Goal: Task Accomplishment & Management: Complete application form

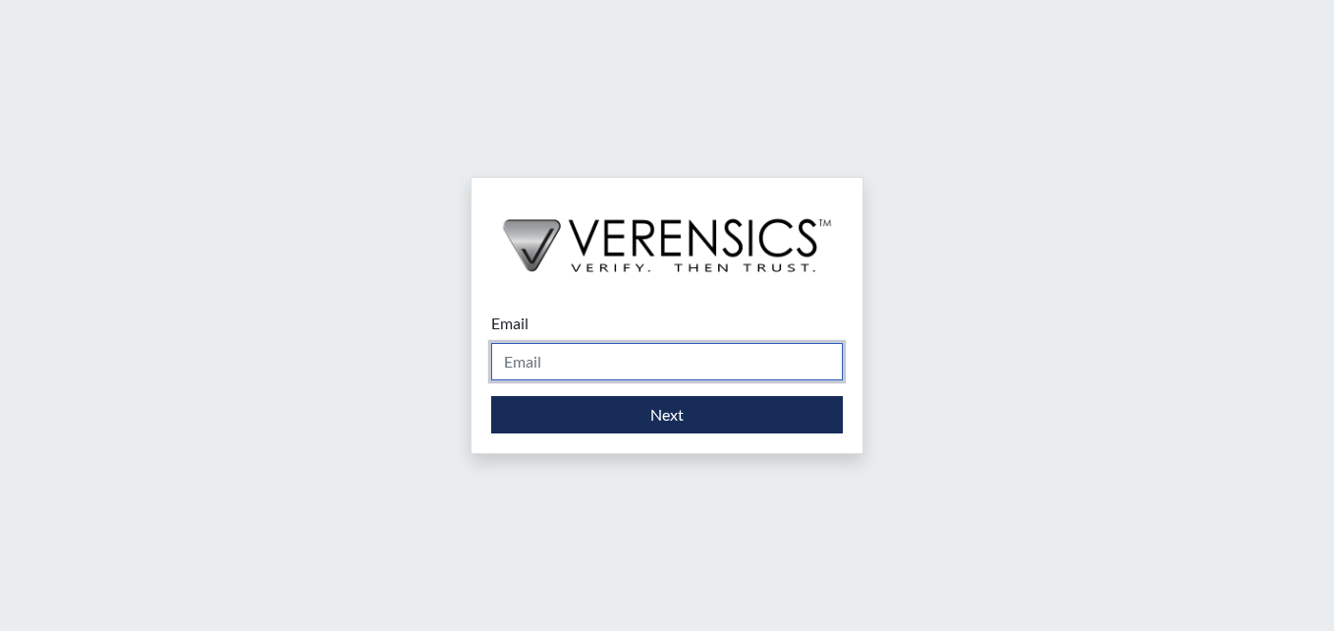
click at [582, 356] on input "Email" at bounding box center [667, 361] width 352 height 37
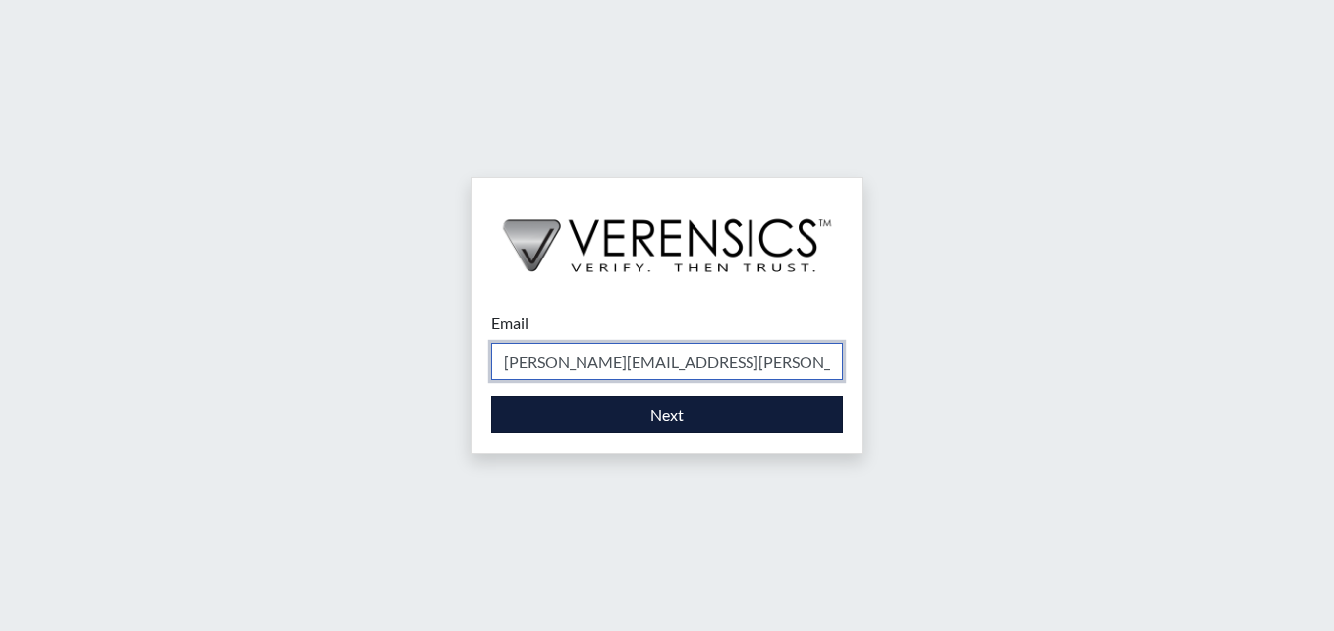
type input "[PERSON_NAME][EMAIL_ADDRESS][PERSON_NAME][DOMAIN_NAME]"
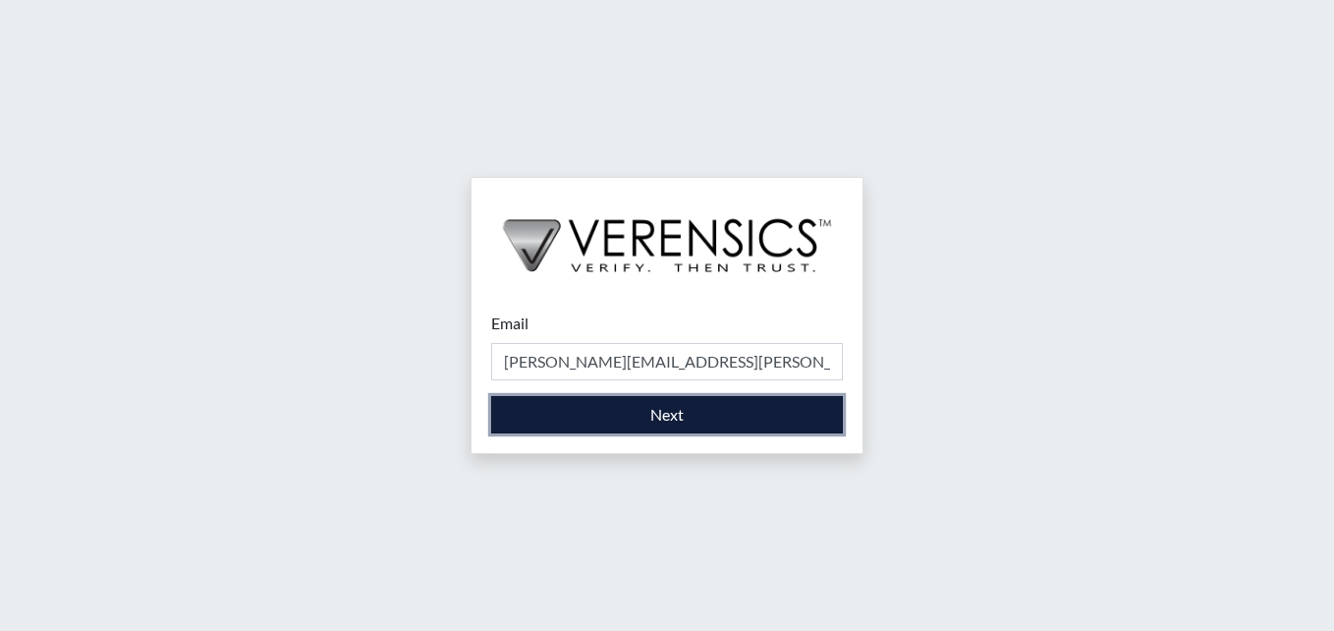
click at [585, 410] on button "Next" at bounding box center [667, 414] width 352 height 37
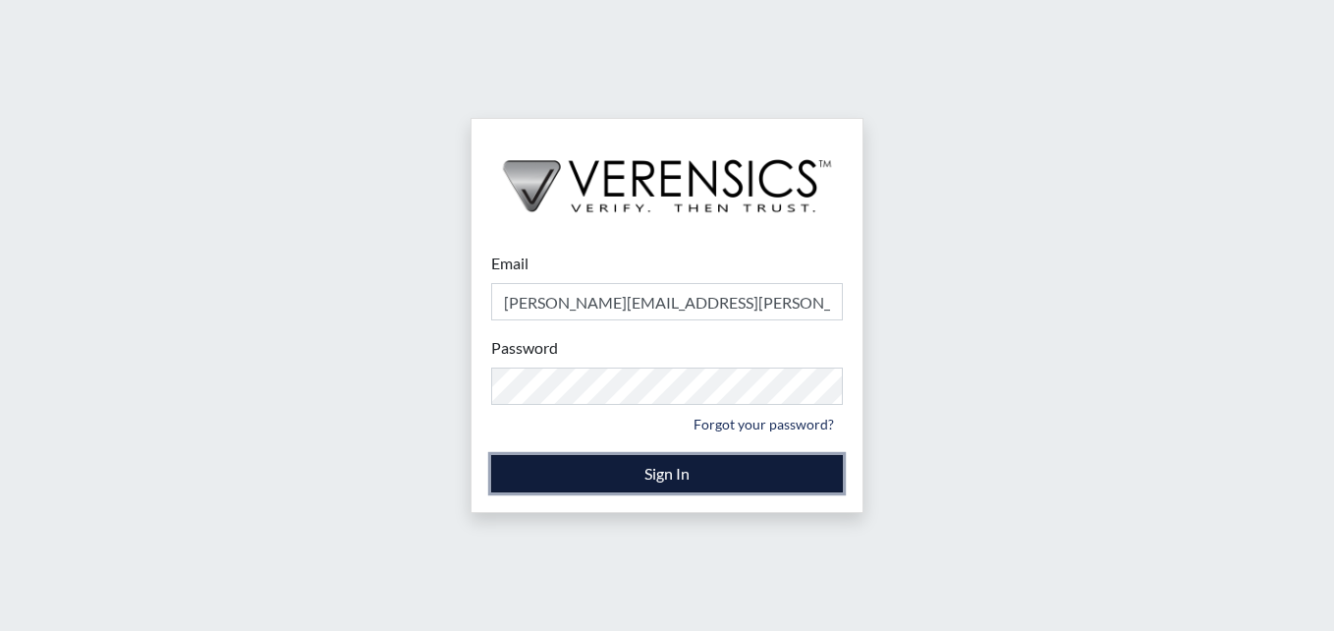
click at [696, 472] on button "Sign In" at bounding box center [667, 473] width 352 height 37
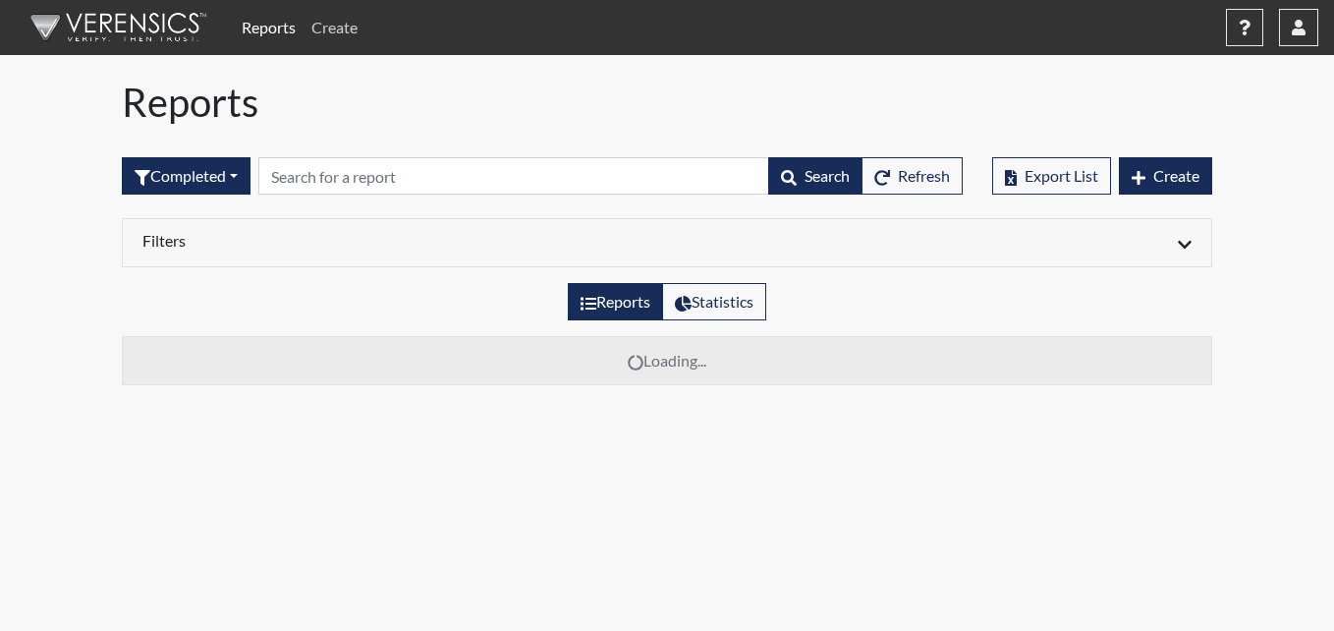
drag, startPoint x: 341, startPoint y: 28, endPoint x: 363, endPoint y: 38, distance: 24.2
click at [341, 28] on link "Create" at bounding box center [335, 27] width 62 height 39
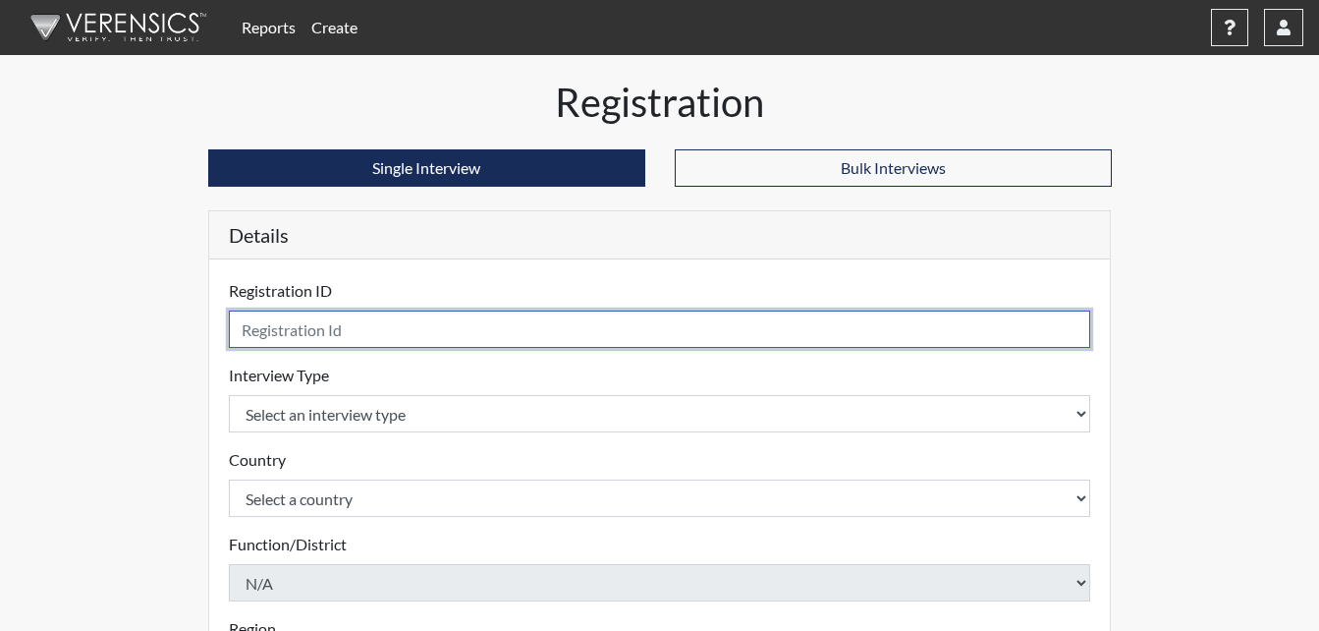
click at [393, 337] on input "text" at bounding box center [660, 328] width 863 height 37
type input "sjf7787"
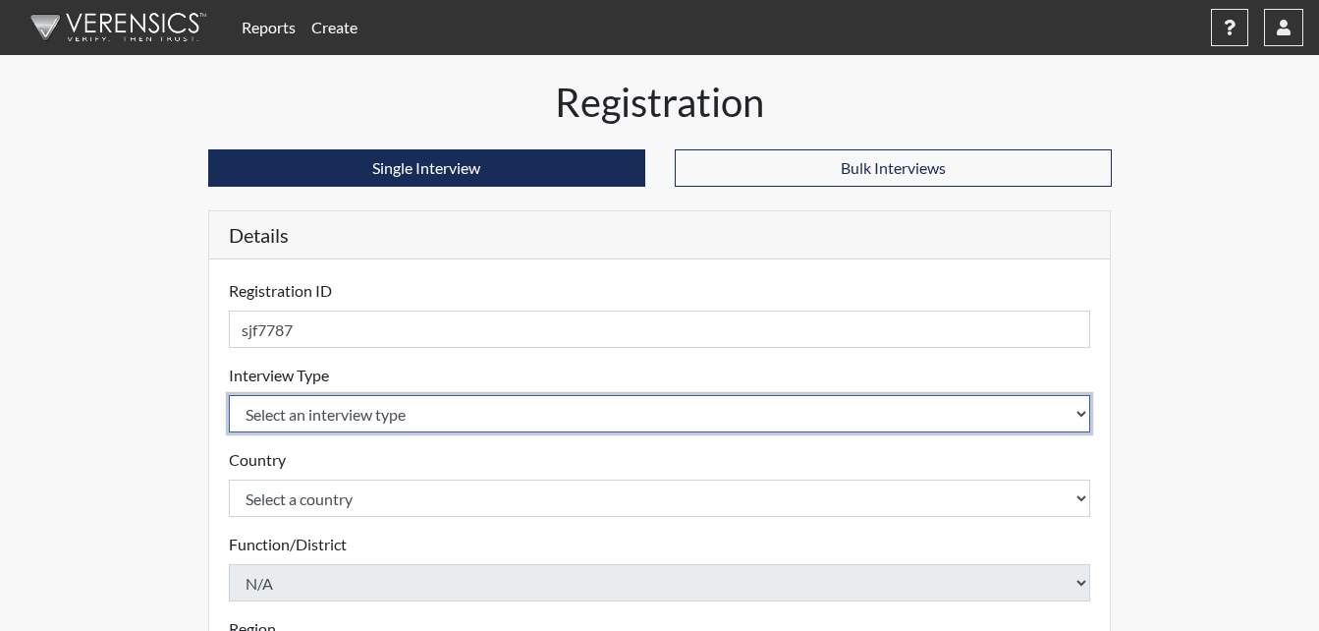
click at [376, 414] on select "Select an interview type Corrections Pre-Employment" at bounding box center [660, 413] width 863 height 37
select select "ff733e93-e1bf-11ea-9c9f-0eff0cf7eb8f"
click at [229, 395] on select "Select an interview type Corrections Pre-Employment" at bounding box center [660, 413] width 863 height 37
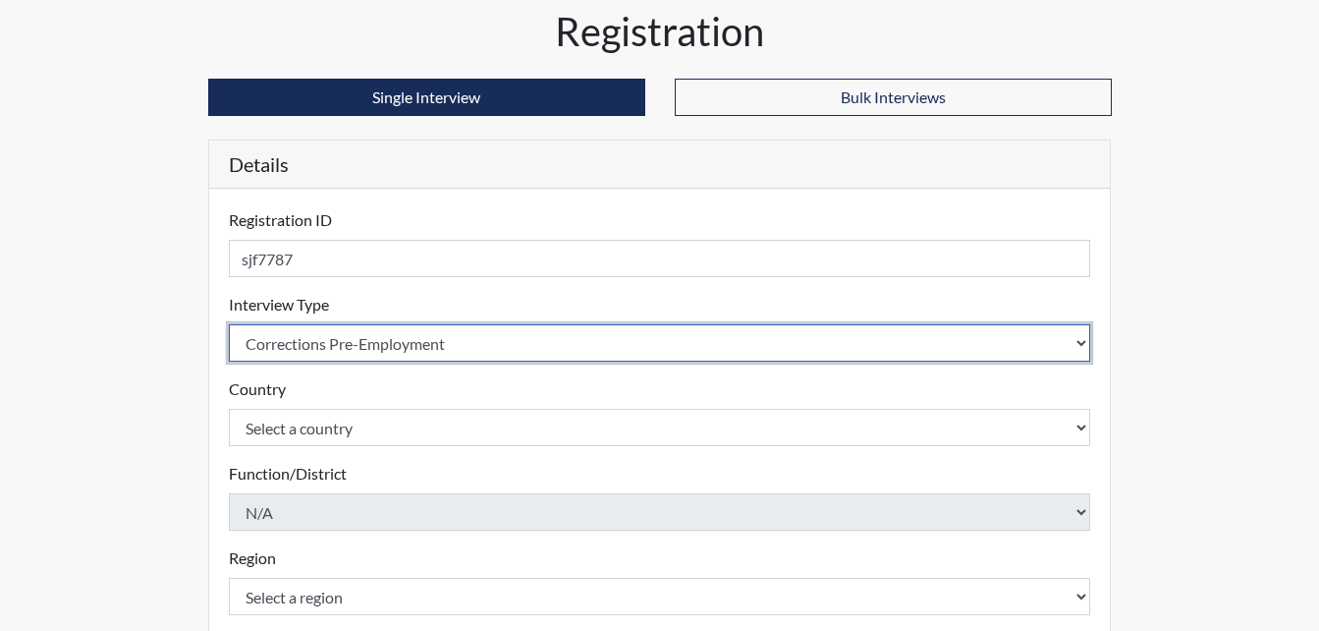
scroll to position [98, 0]
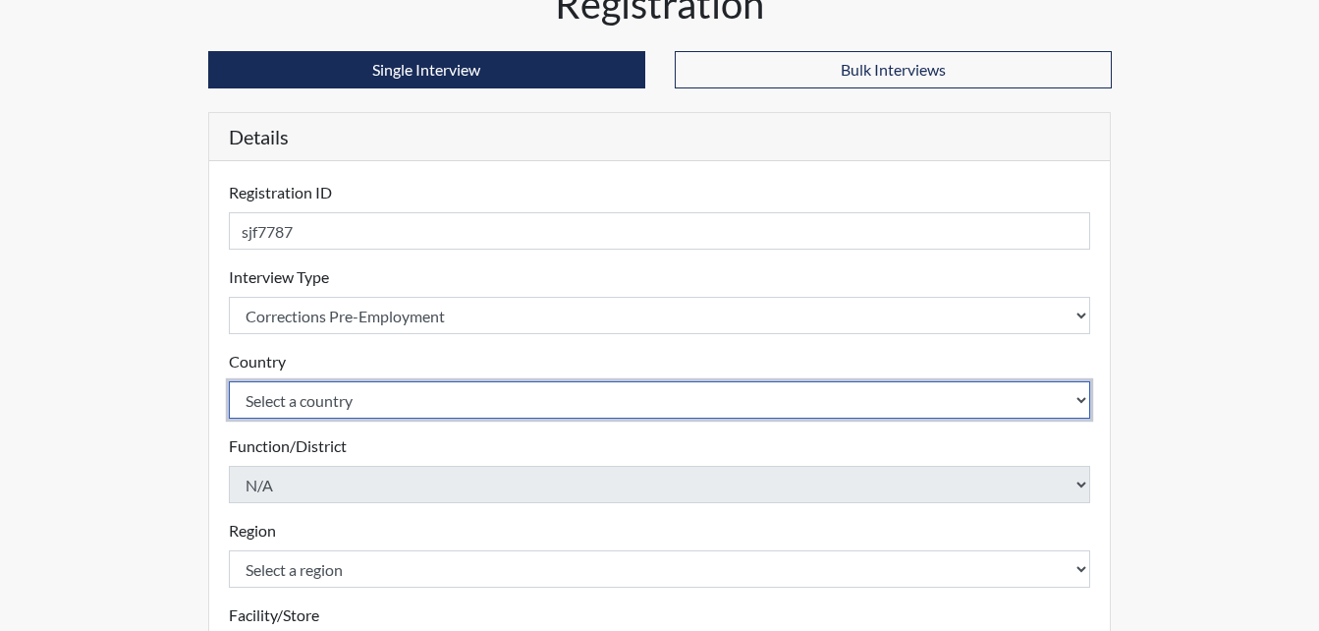
click at [375, 401] on select "Select a country [GEOGRAPHIC_DATA] [GEOGRAPHIC_DATA]" at bounding box center [660, 399] width 863 height 37
select select "united-states-of-[GEOGRAPHIC_DATA]"
click at [229, 381] on select "Select a country [GEOGRAPHIC_DATA] [GEOGRAPHIC_DATA]" at bounding box center [660, 399] width 863 height 37
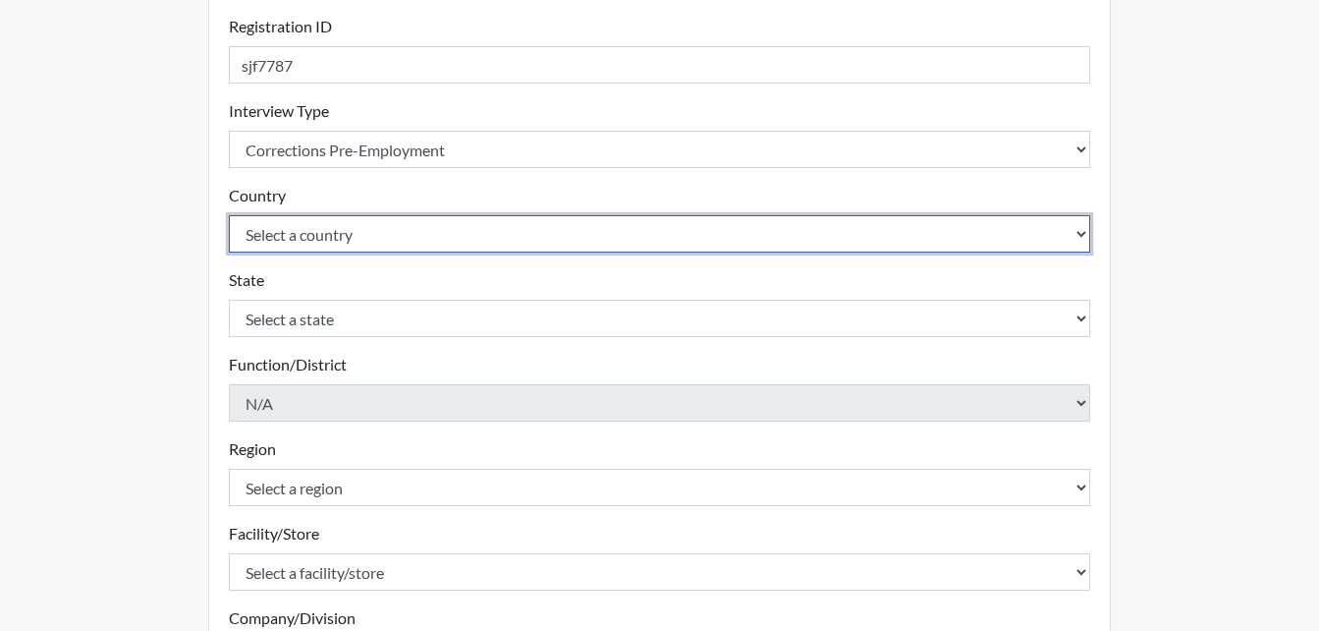
scroll to position [295, 0]
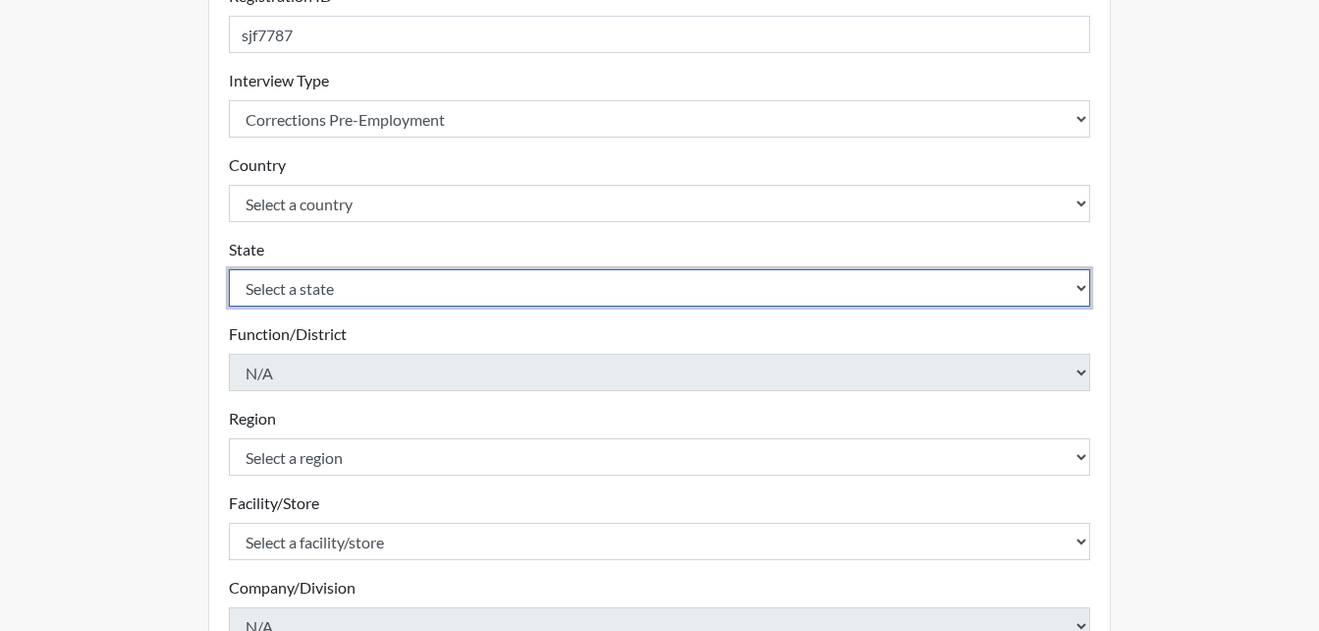
click at [389, 276] on select "Select a state [US_STATE] [US_STATE] [US_STATE] [US_STATE] [US_STATE] [US_STATE…" at bounding box center [660, 287] width 863 height 37
select select "GA"
click at [229, 269] on select "Select a state [US_STATE] [US_STATE] [US_STATE] [US_STATE] [US_STATE] [US_STATE…" at bounding box center [660, 287] width 863 height 37
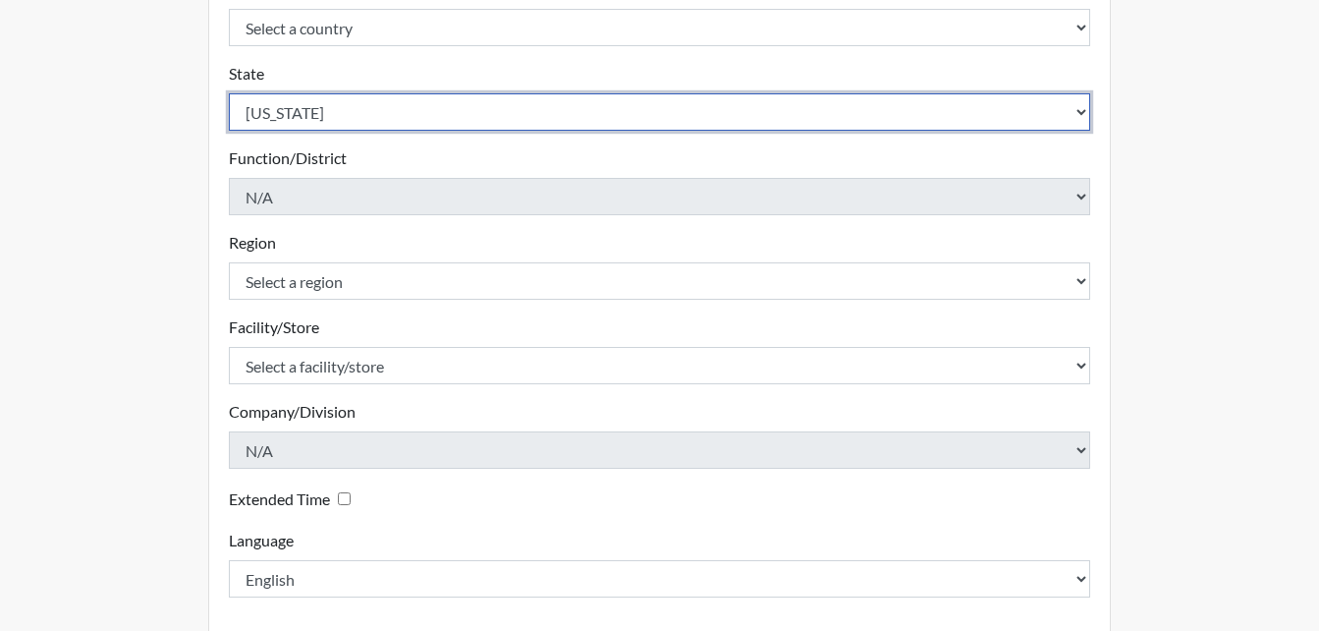
scroll to position [491, 0]
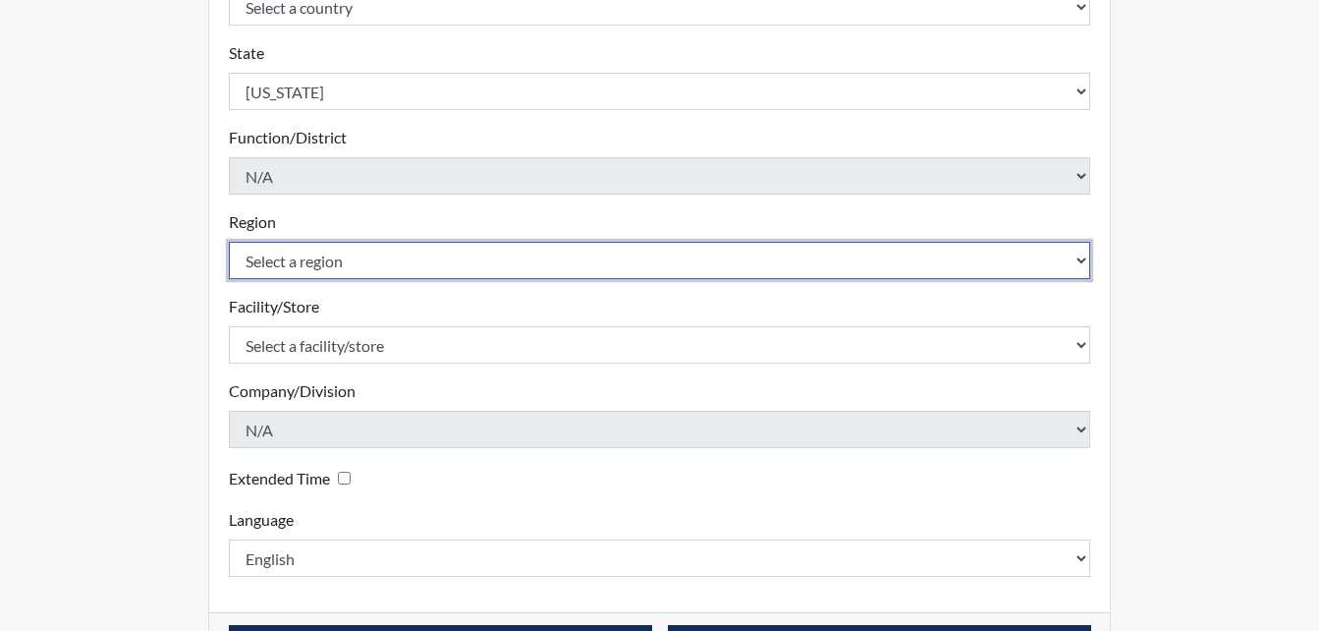
click at [315, 268] on select "Select a region [GEOGRAPHIC_DATA]" at bounding box center [660, 260] width 863 height 37
select select "51976826-f18e-4b67-8d3b-b0a0fa2f97ff"
click at [229, 242] on select "Select a region [GEOGRAPHIC_DATA]" at bounding box center [660, 260] width 863 height 37
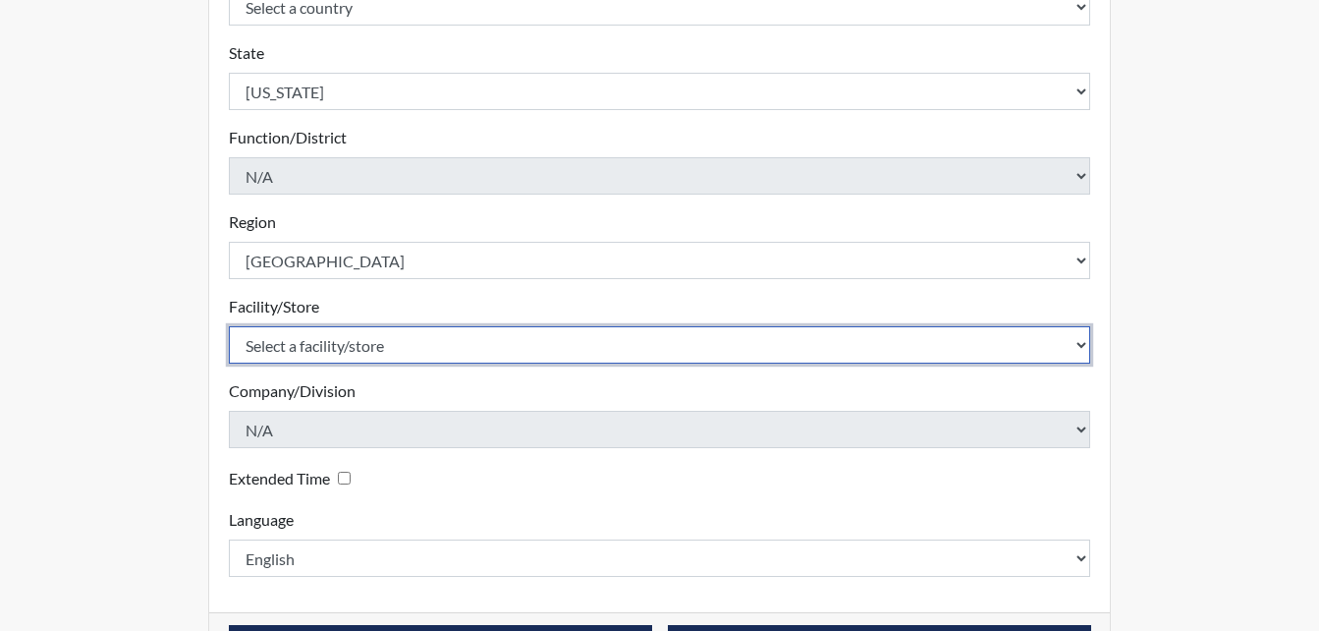
click at [365, 341] on select "Select a facility/store Macon SP" at bounding box center [660, 344] width 863 height 37
select select "6a4a1724-866d-454b-9e25-ee7249c0c1ec"
click at [229, 326] on select "Select a facility/store Macon SP" at bounding box center [660, 344] width 863 height 37
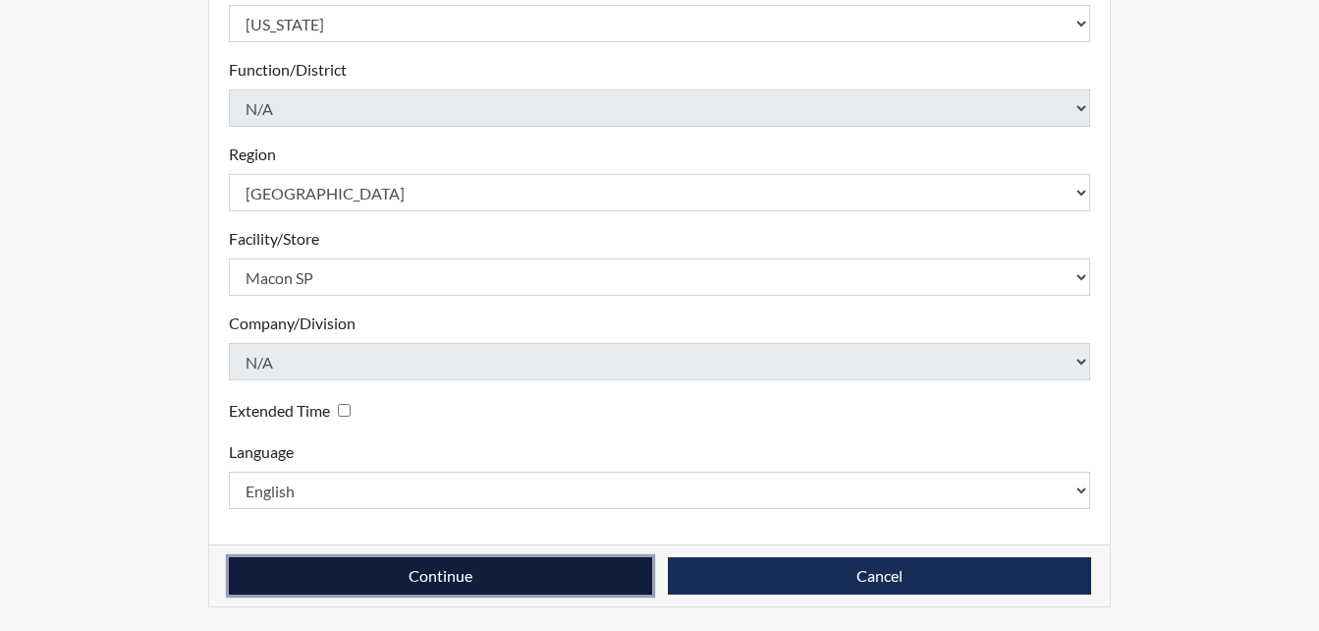
click at [482, 584] on button "Continue" at bounding box center [440, 575] width 423 height 37
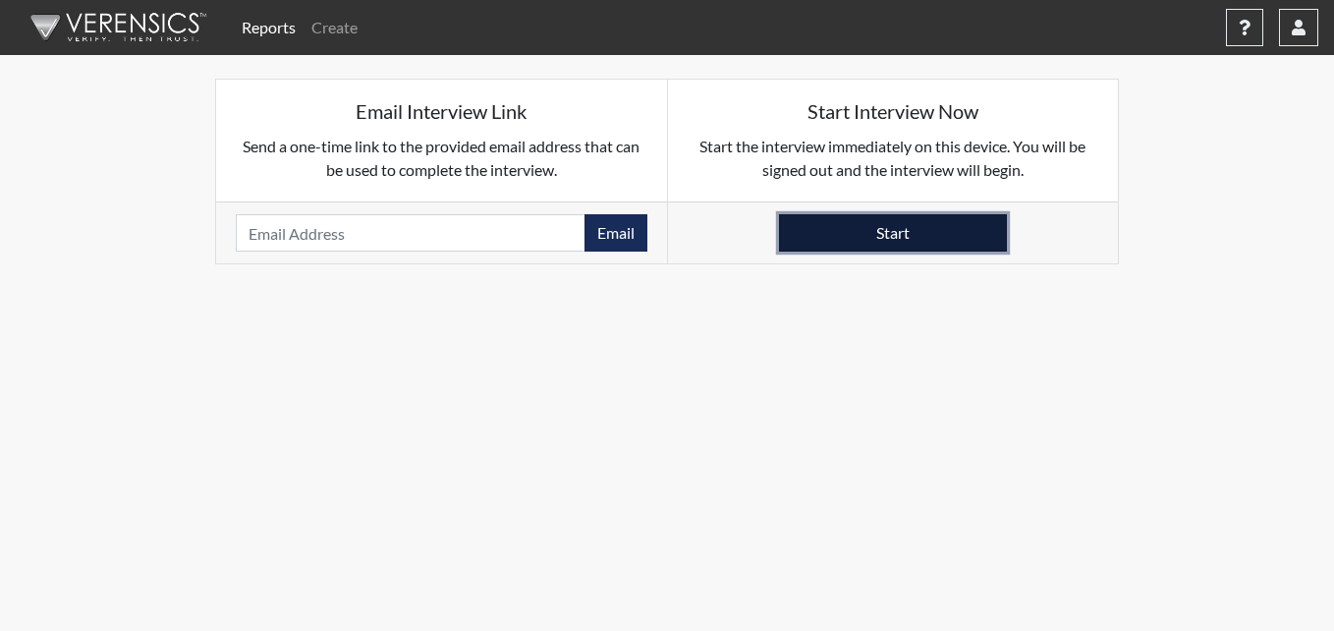
click at [912, 235] on button "Start" at bounding box center [893, 232] width 228 height 37
